Goal: Navigation & Orientation: Find specific page/section

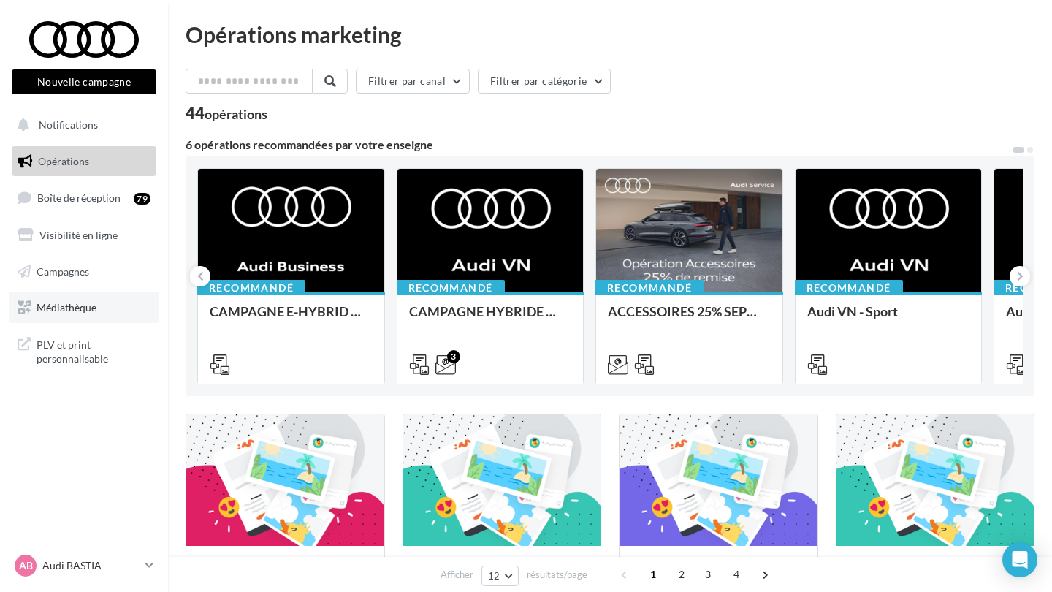
click at [102, 301] on link "Médiathèque" at bounding box center [84, 307] width 151 height 31
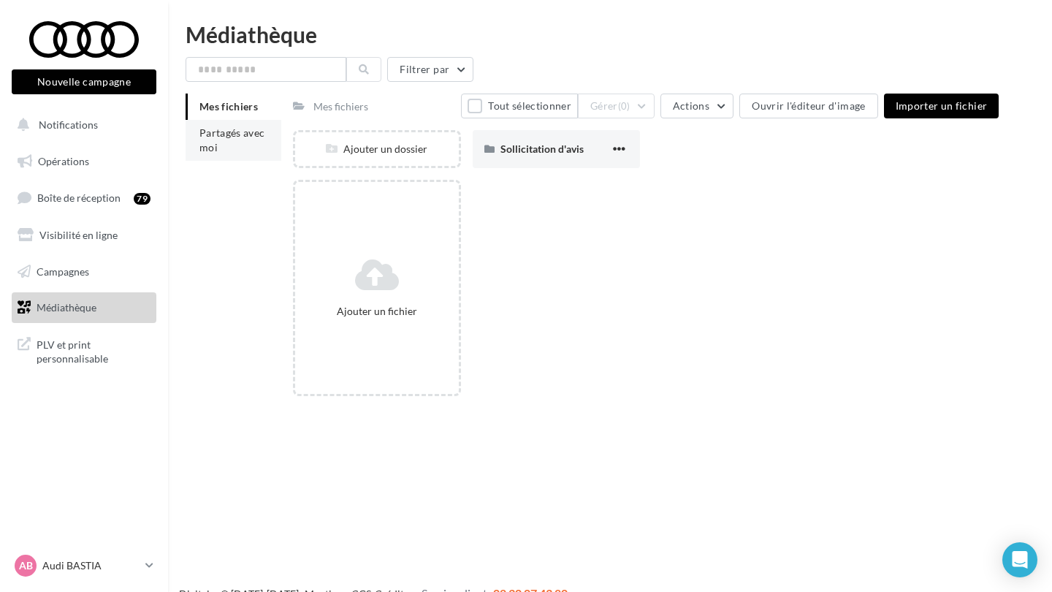
click at [221, 145] on li "Partagés avec moi" at bounding box center [234, 140] width 96 height 41
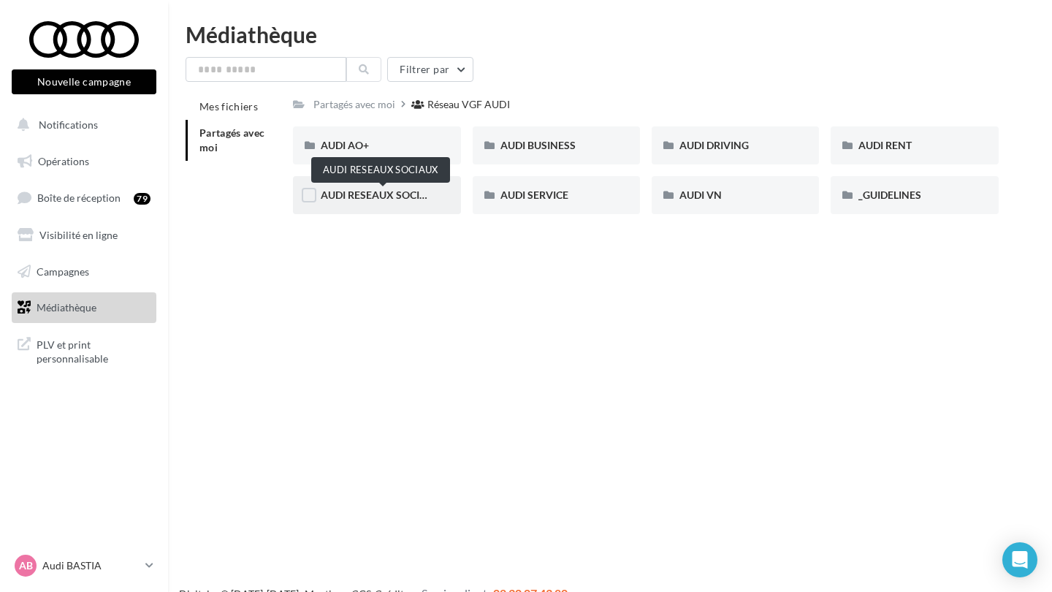
click at [419, 190] on span "AUDI RESEAUX SOCIAUX" at bounding box center [381, 195] width 121 height 12
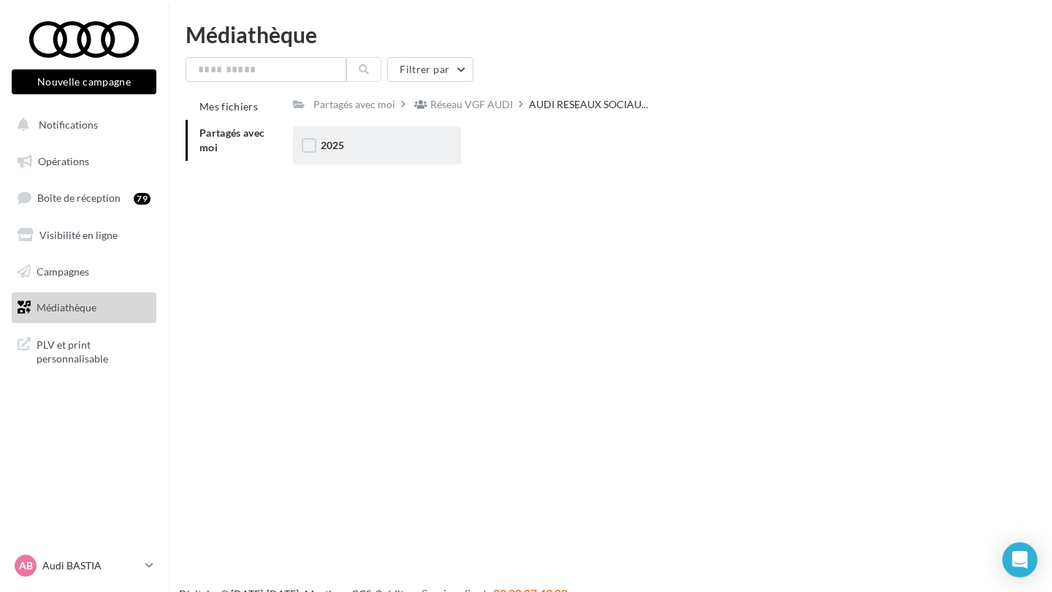
click at [408, 151] on div "2025" at bounding box center [377, 145] width 112 height 15
